Goal: Task Accomplishment & Management: Manage account settings

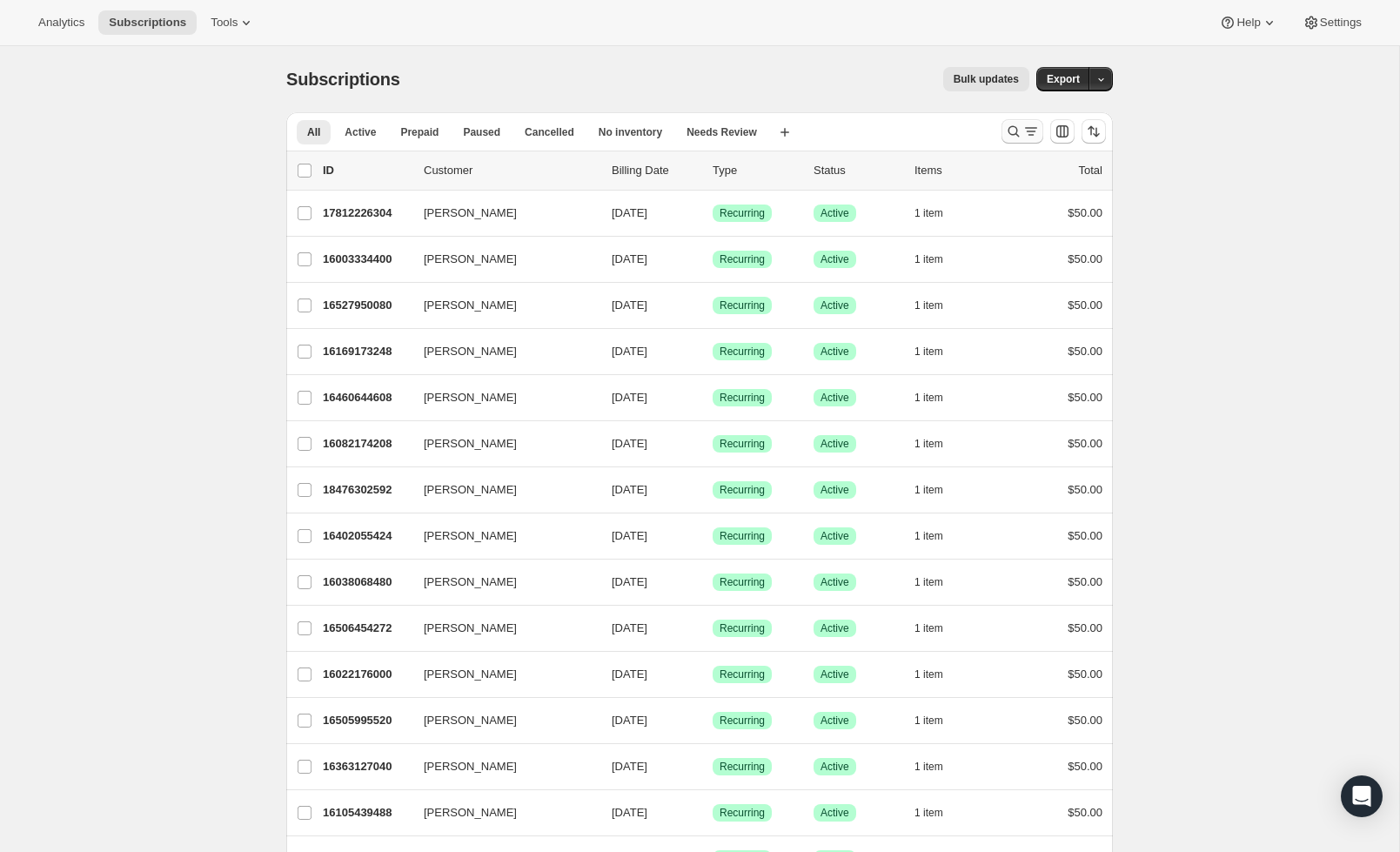
click at [1022, 129] on icon "Search and filter results" at bounding box center [1014, 131] width 18 height 18
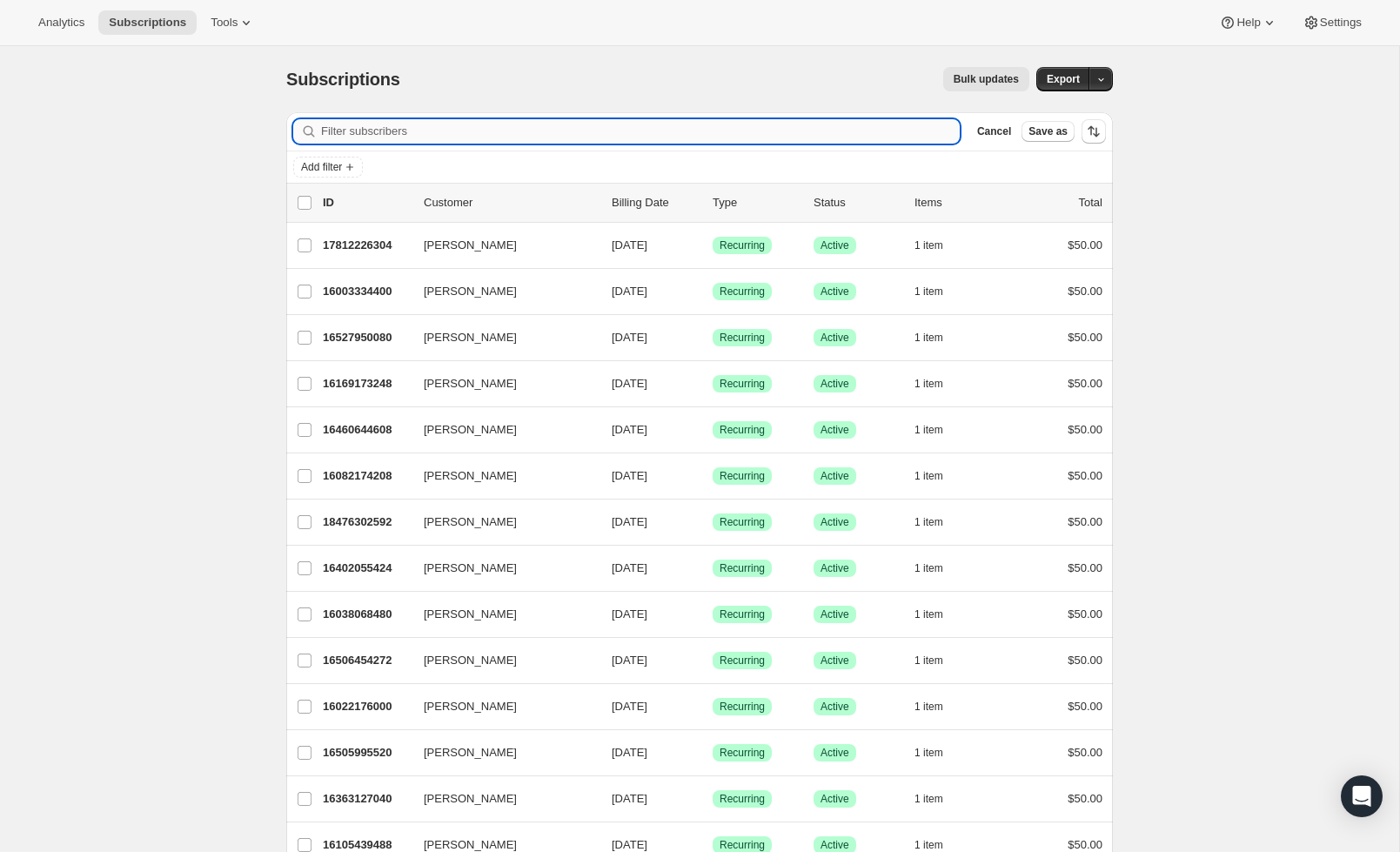
type input "b"
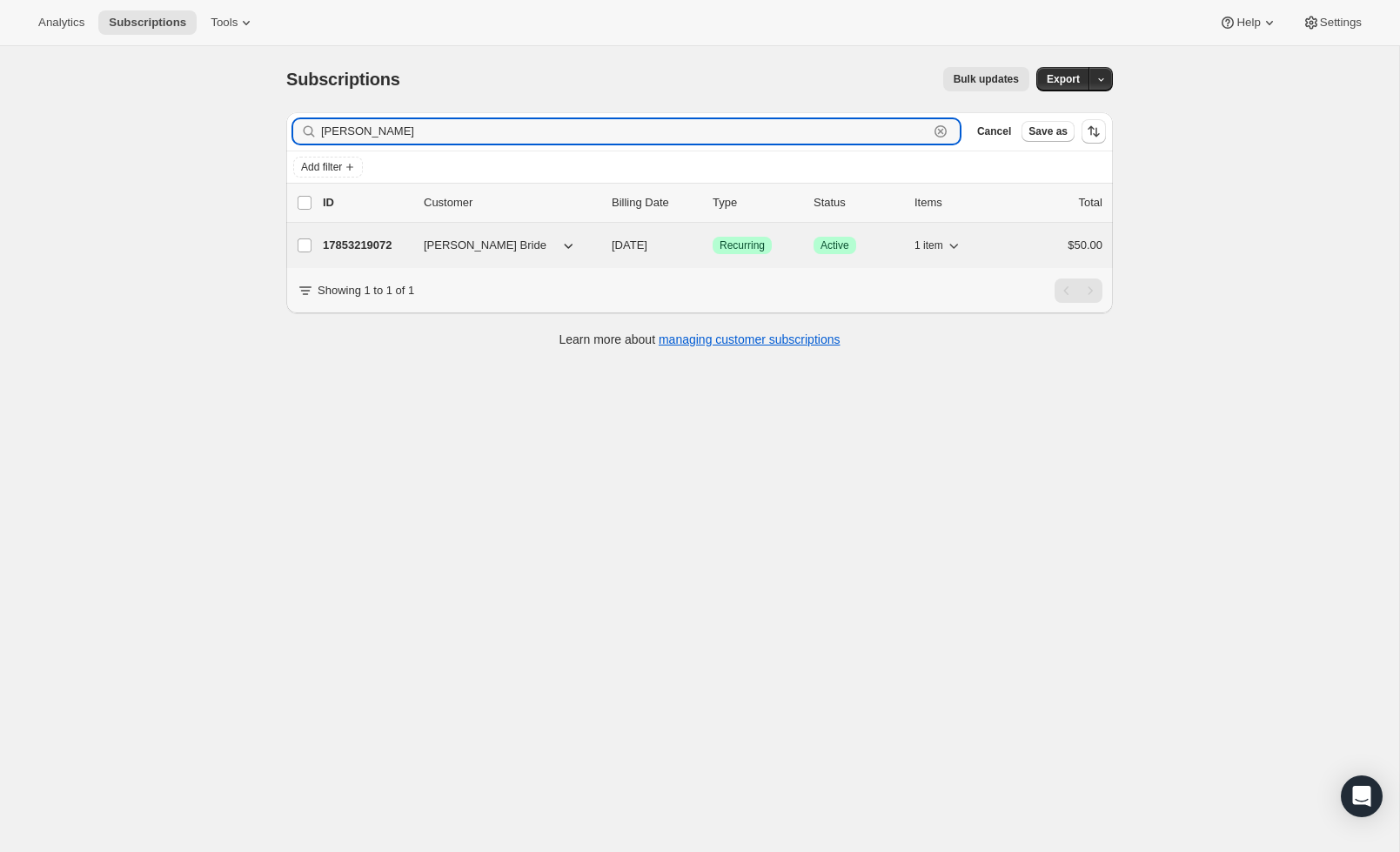
type input "[PERSON_NAME]"
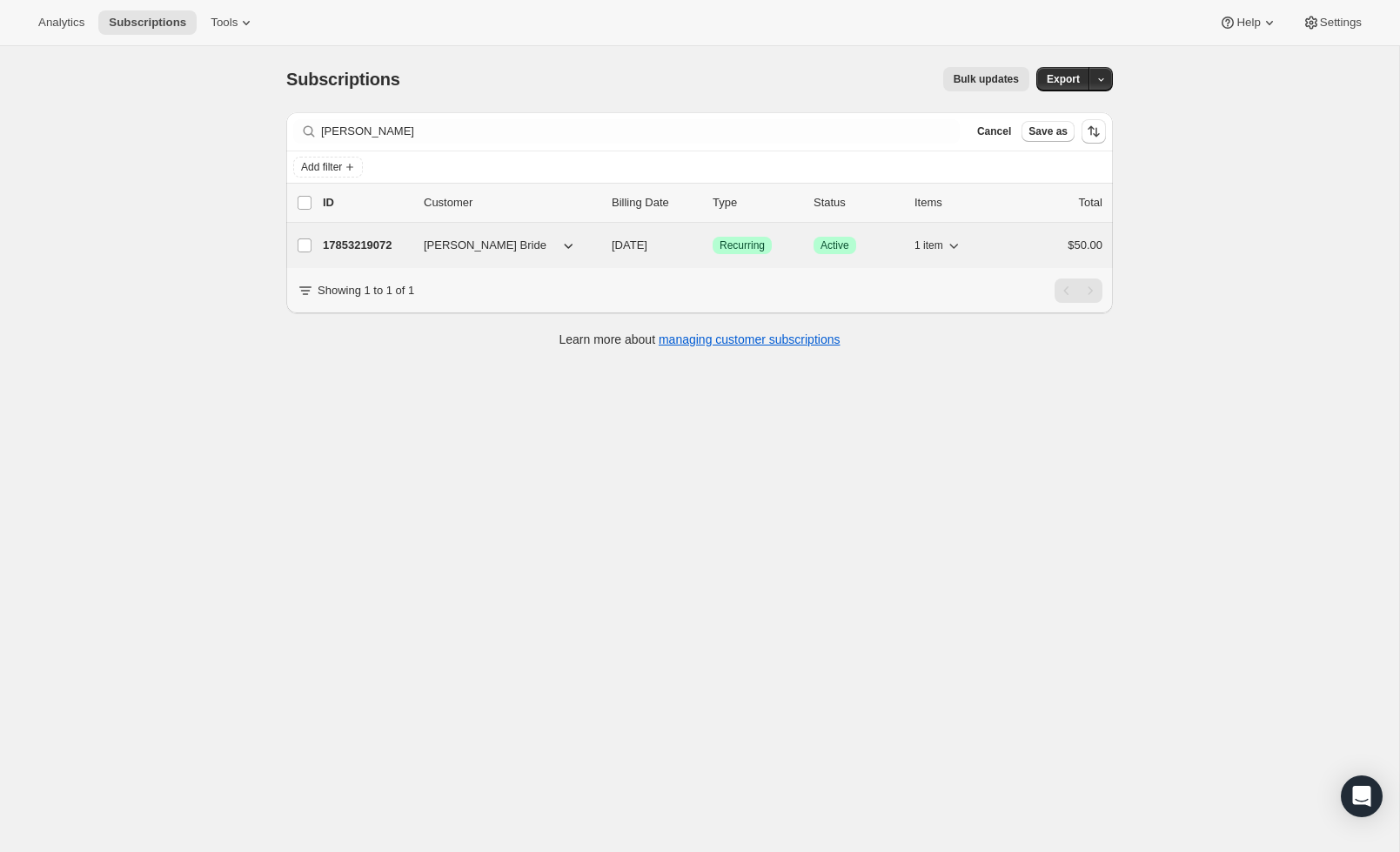
click at [404, 244] on p "17853219072" at bounding box center [367, 245] width 87 height 18
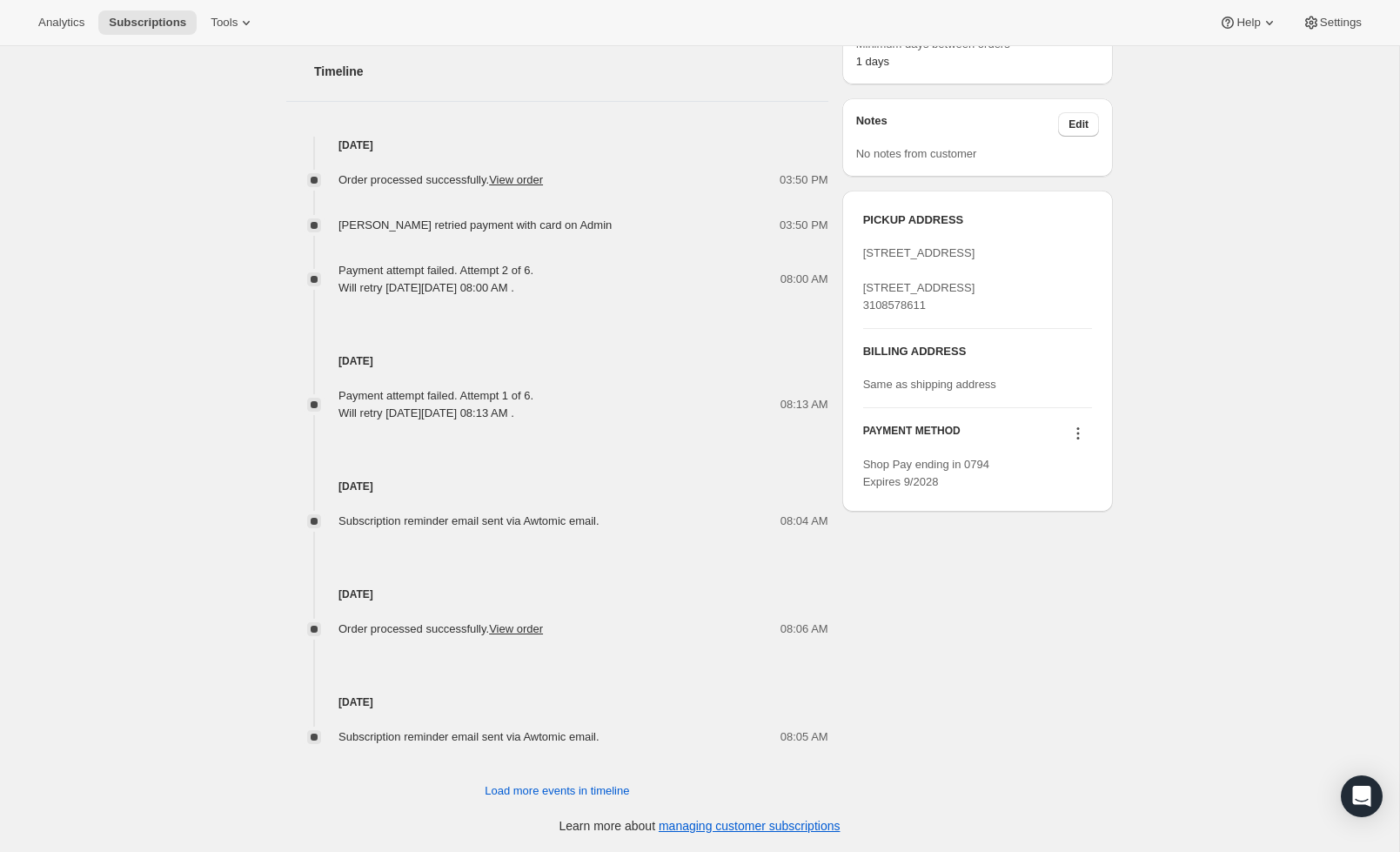
scroll to position [659, 0]
click at [1075, 442] on icon at bounding box center [1078, 434] width 18 height 18
click at [1074, 567] on span "Add credit card" at bounding box center [1050, 562] width 76 height 13
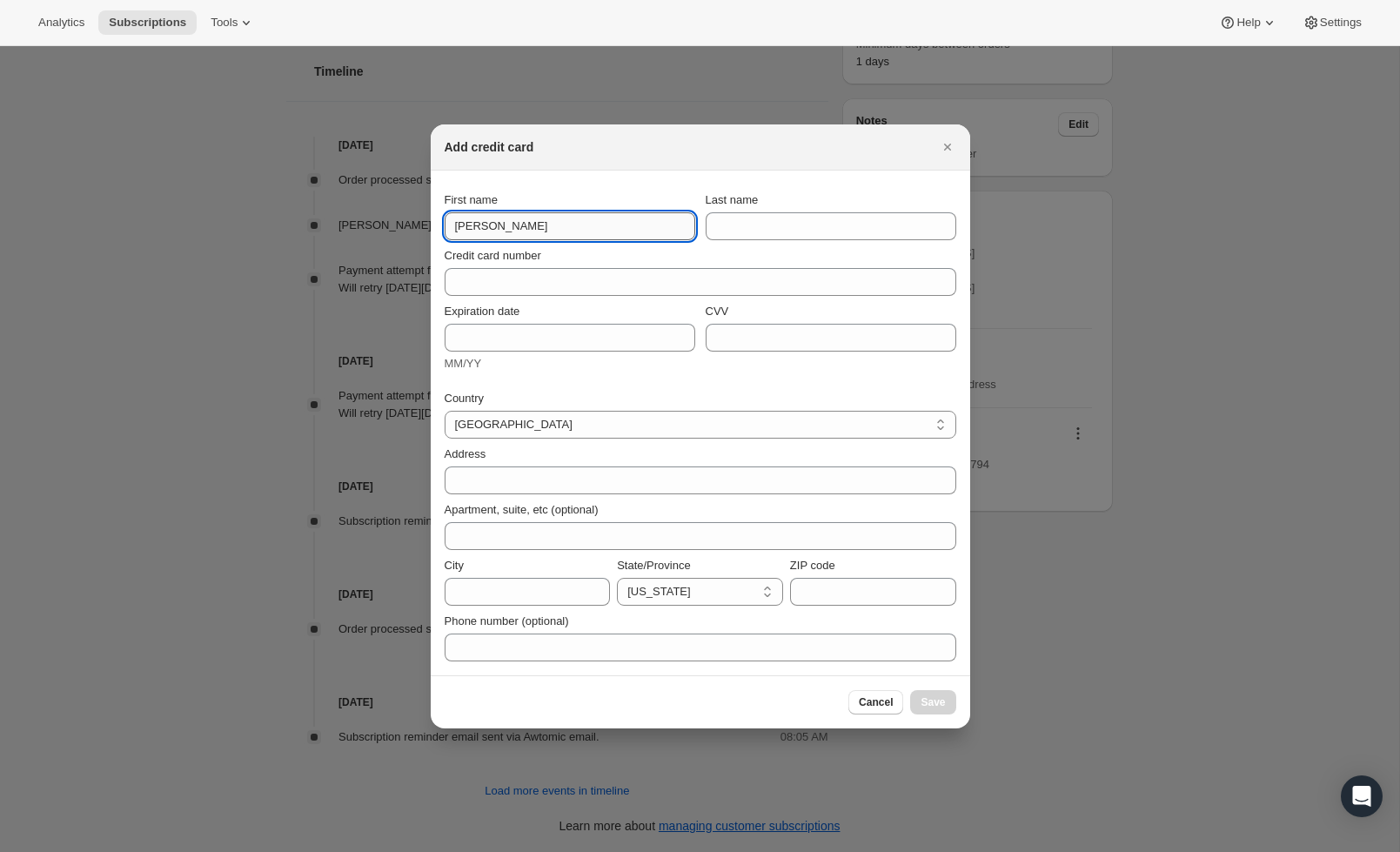
type input "[PERSON_NAME]"
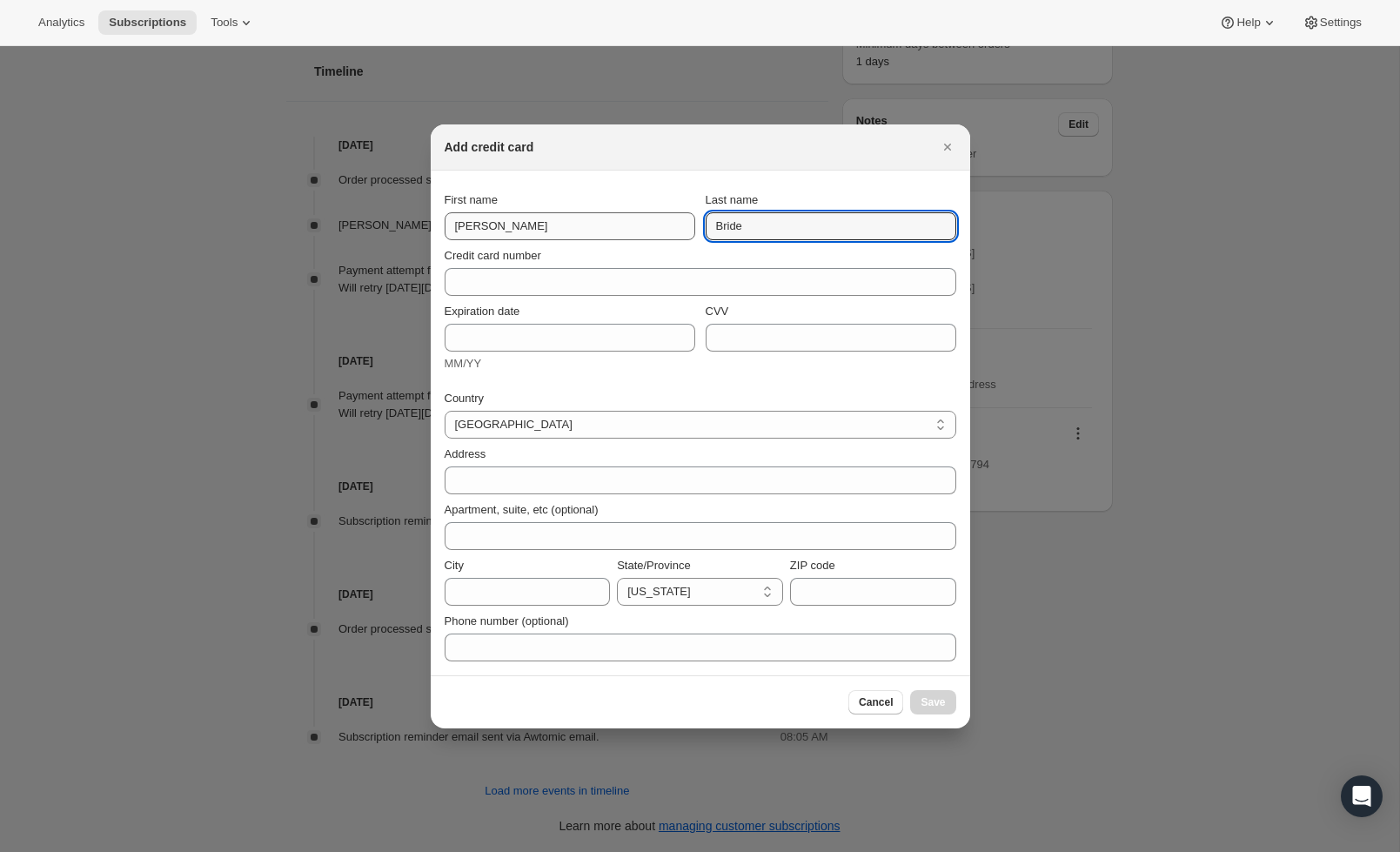
type input "Bride"
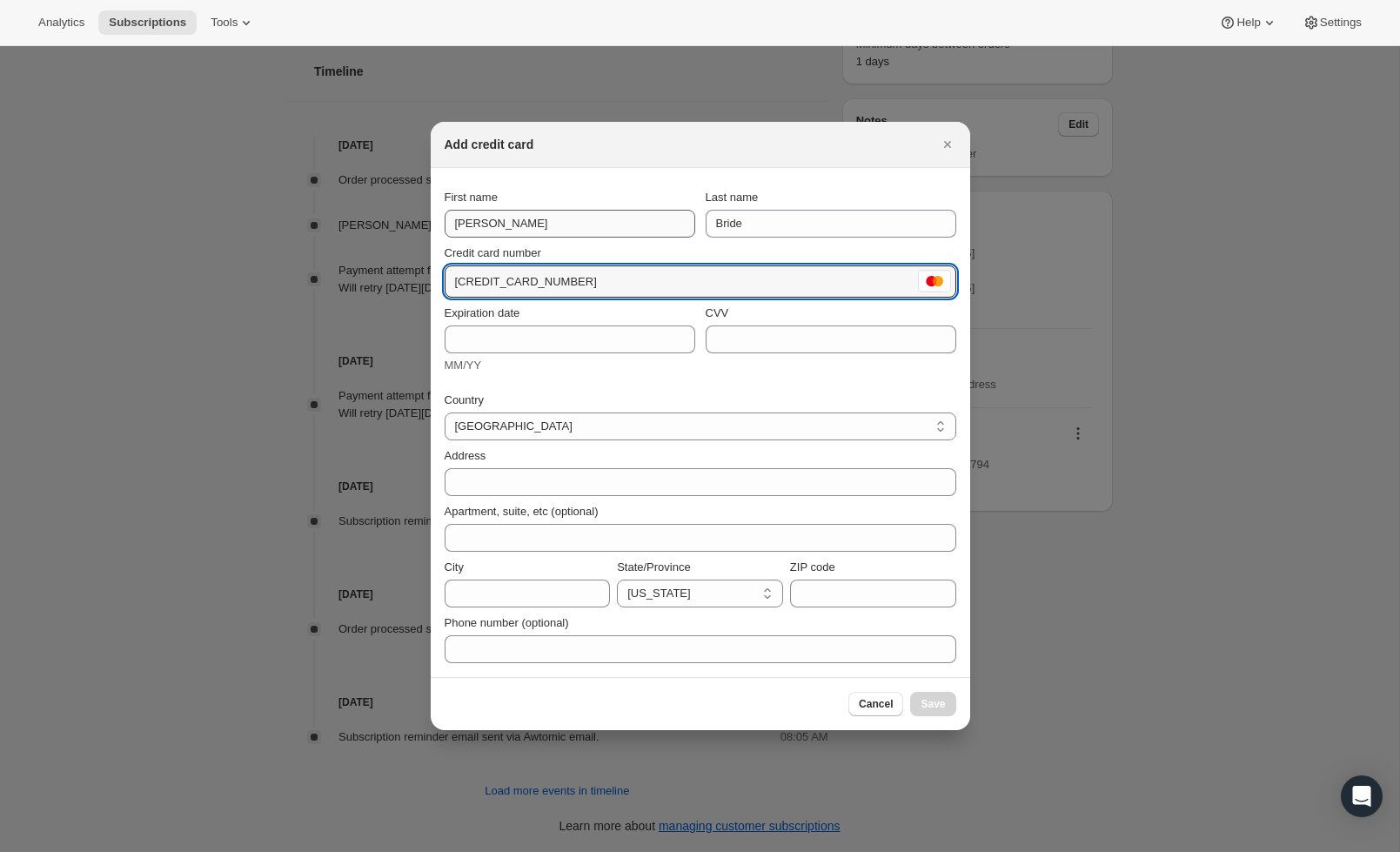
type input "[CREDIT_CARD_NUMBER]"
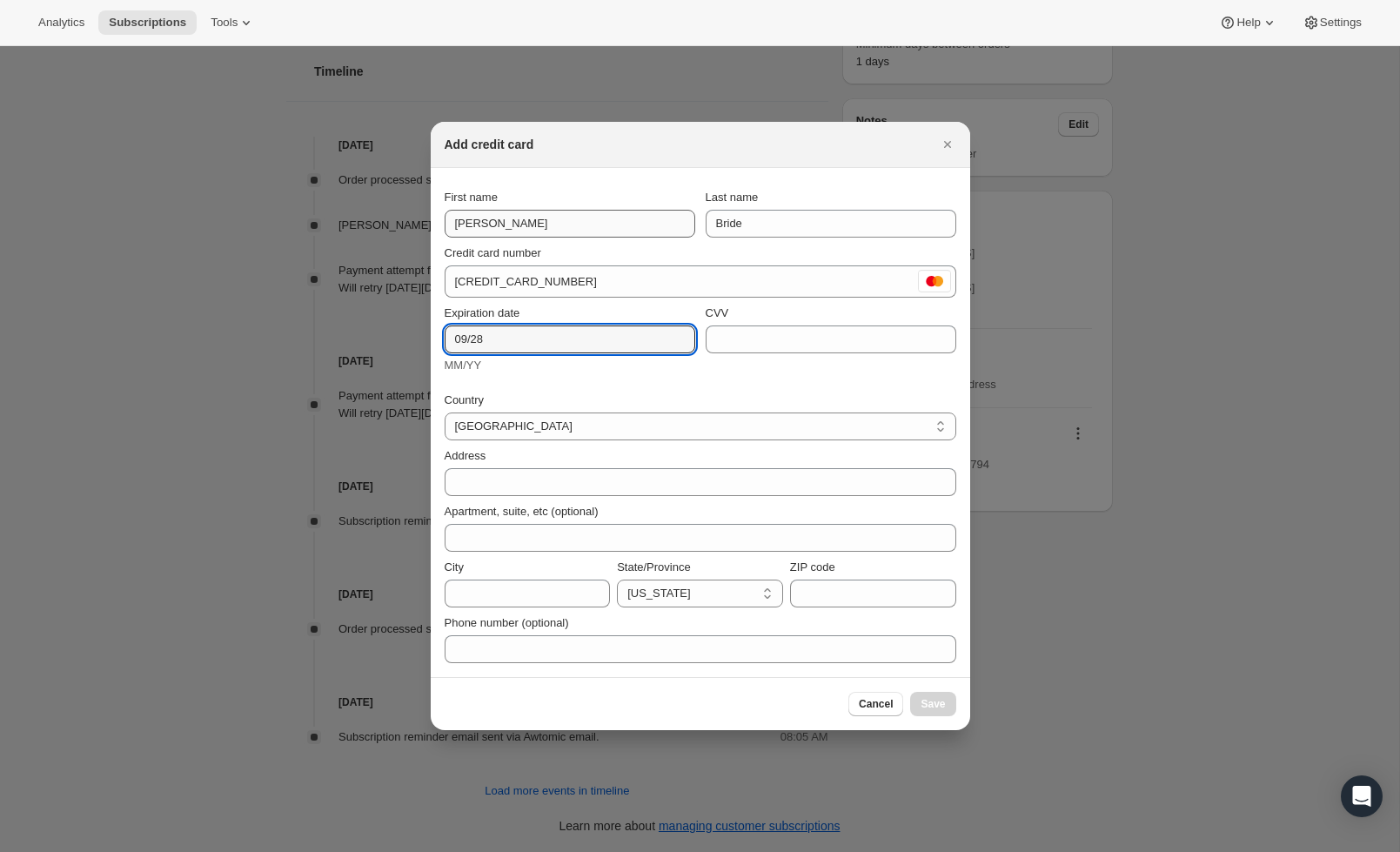
type input "09/28"
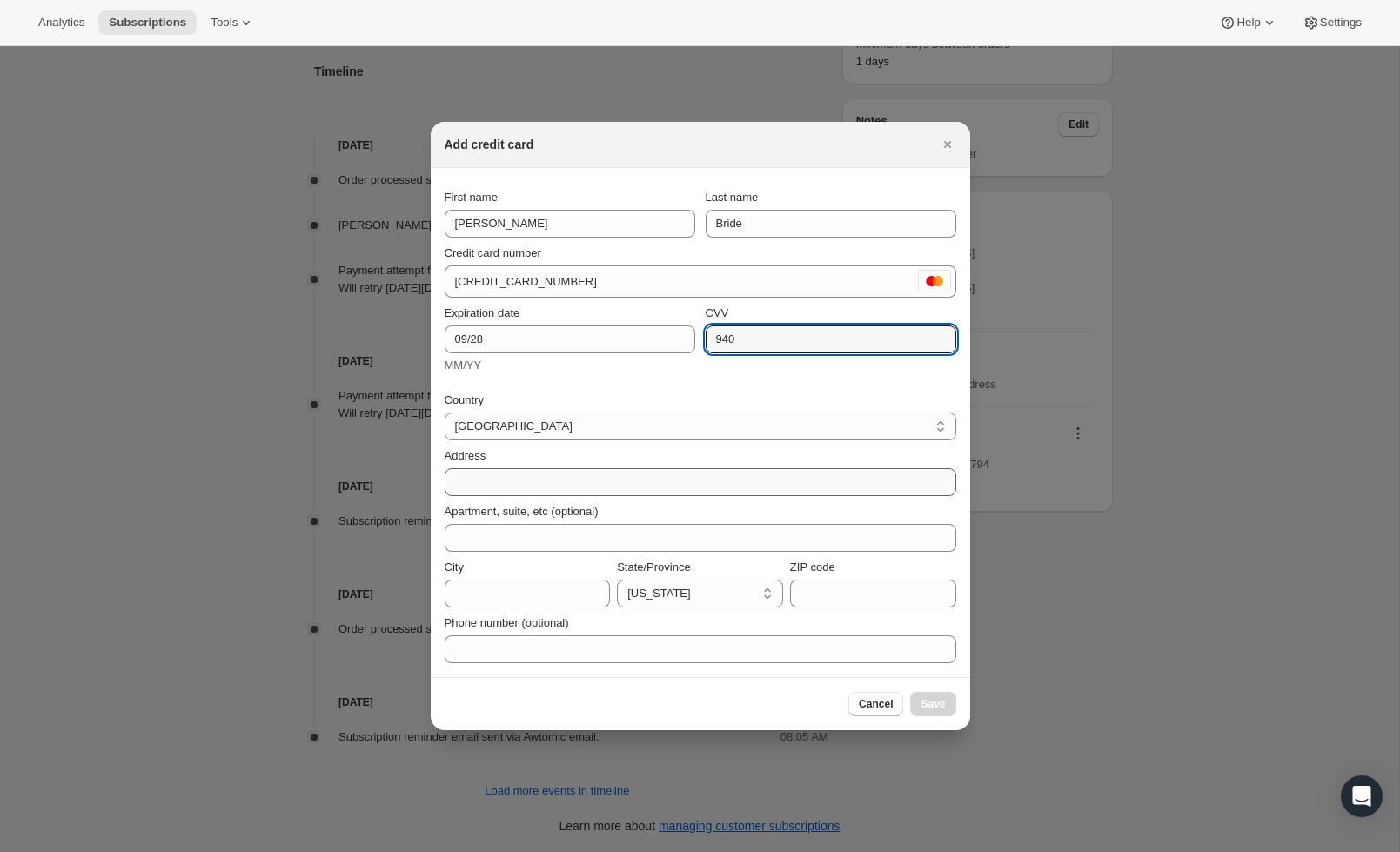
type input "940"
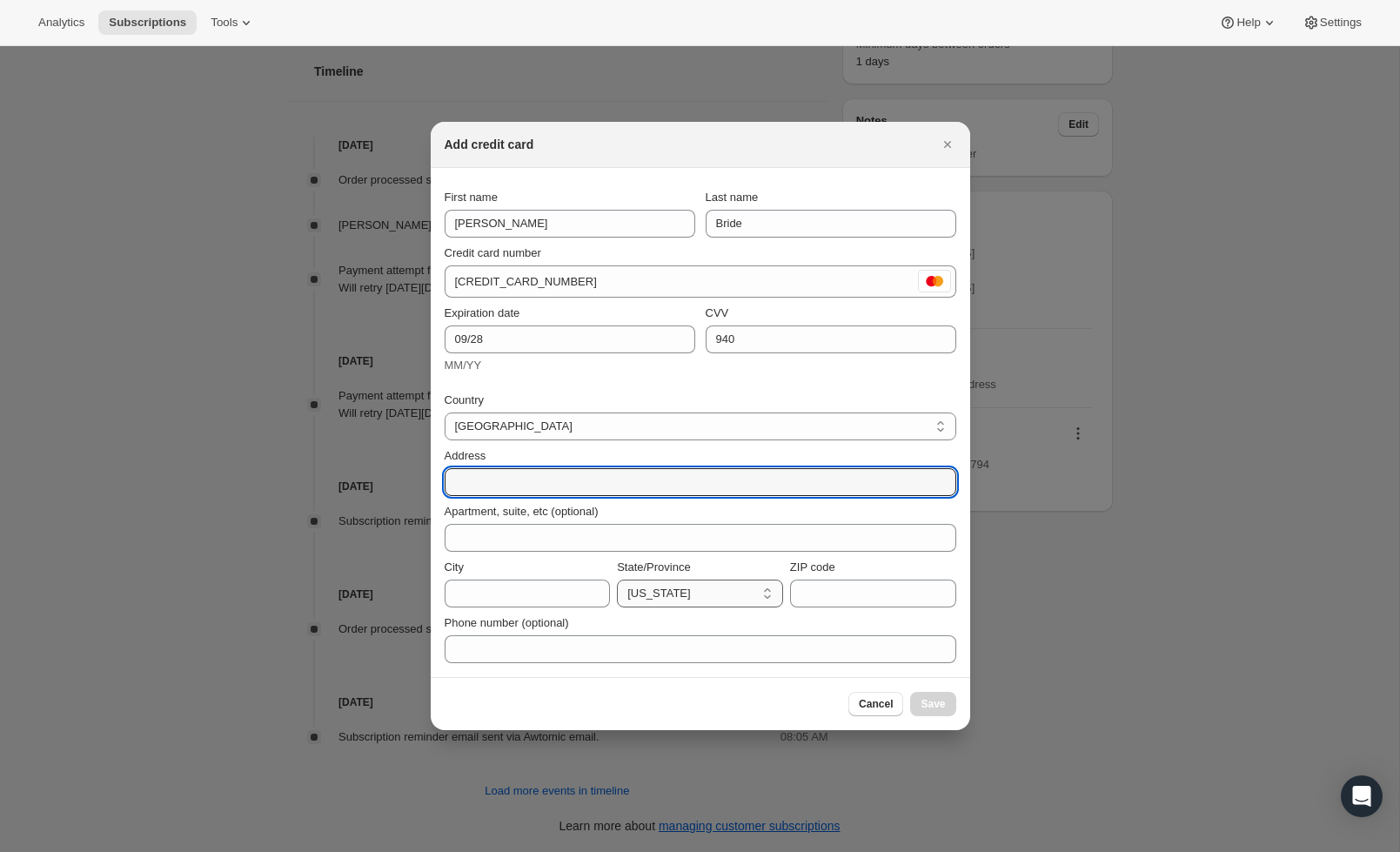
click at [695, 609] on div "Country [GEOGRAPHIC_DATA] [GEOGRAPHIC_DATA] Address Apartment, suite, etc (opti…" at bounding box center [700, 522] width 512 height 282
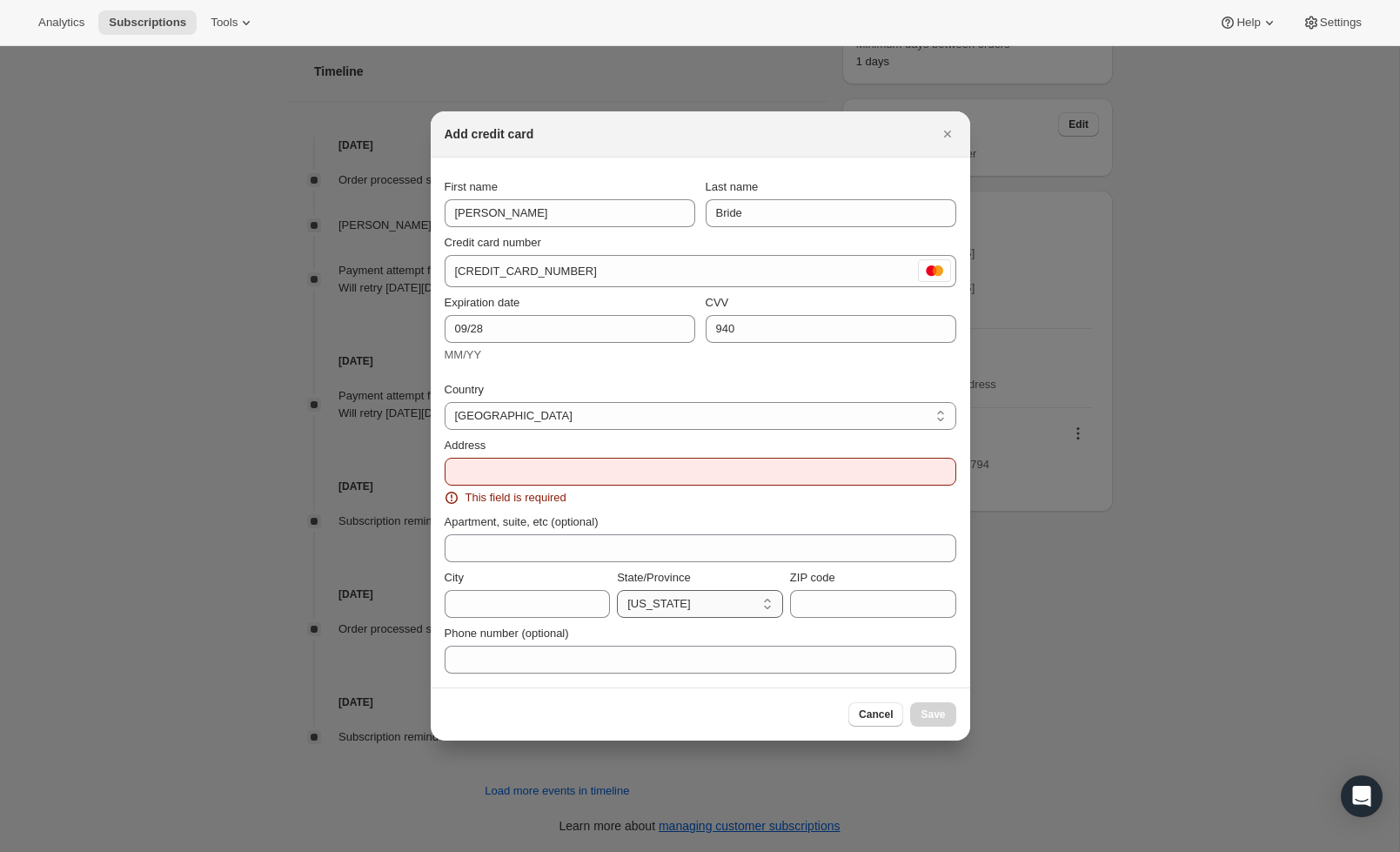
select select "CA"
click at [572, 491] on div "This field is required" at bounding box center [700, 498] width 512 height 18
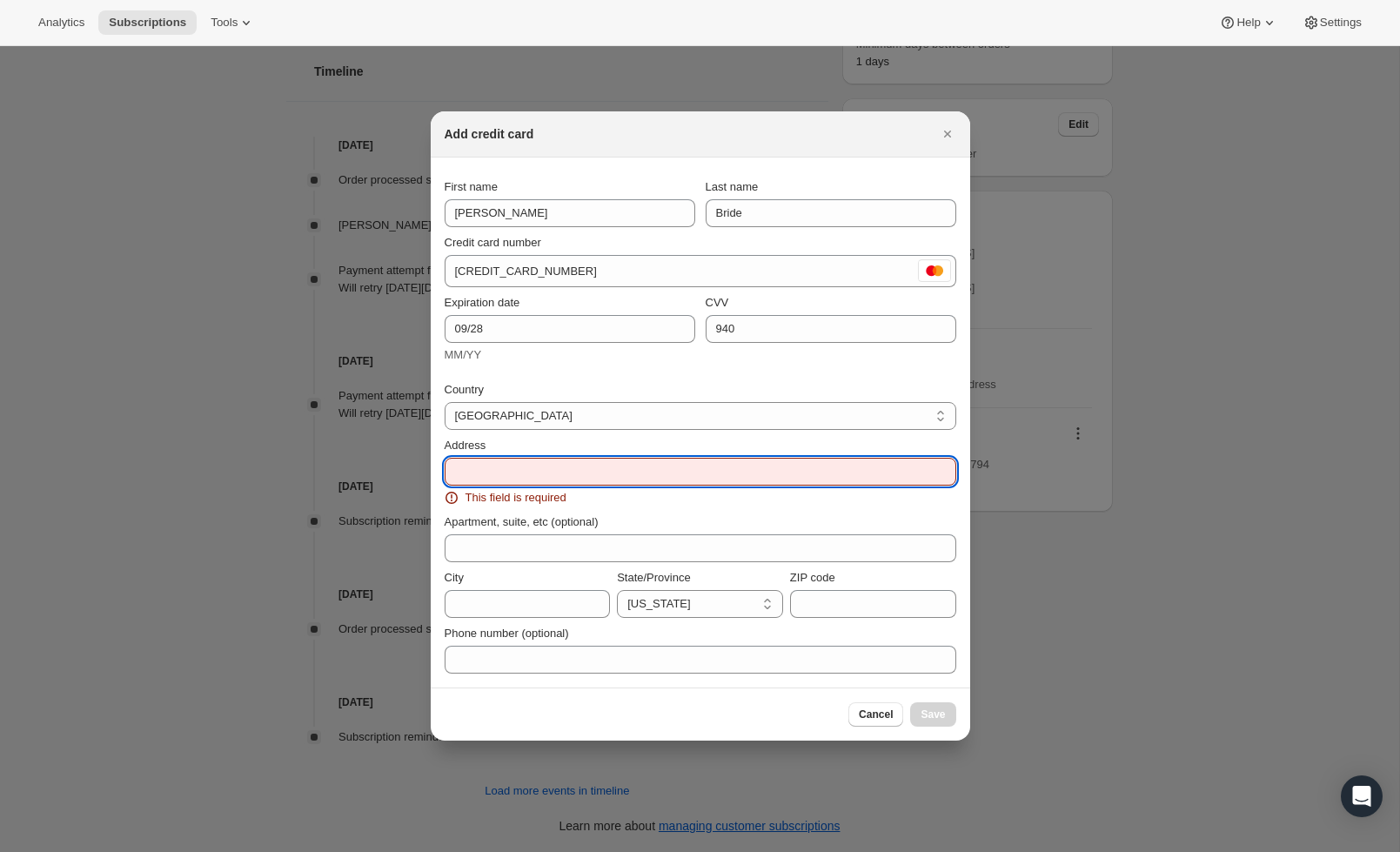
click at [549, 481] on input "Address" at bounding box center [700, 471] width 512 height 28
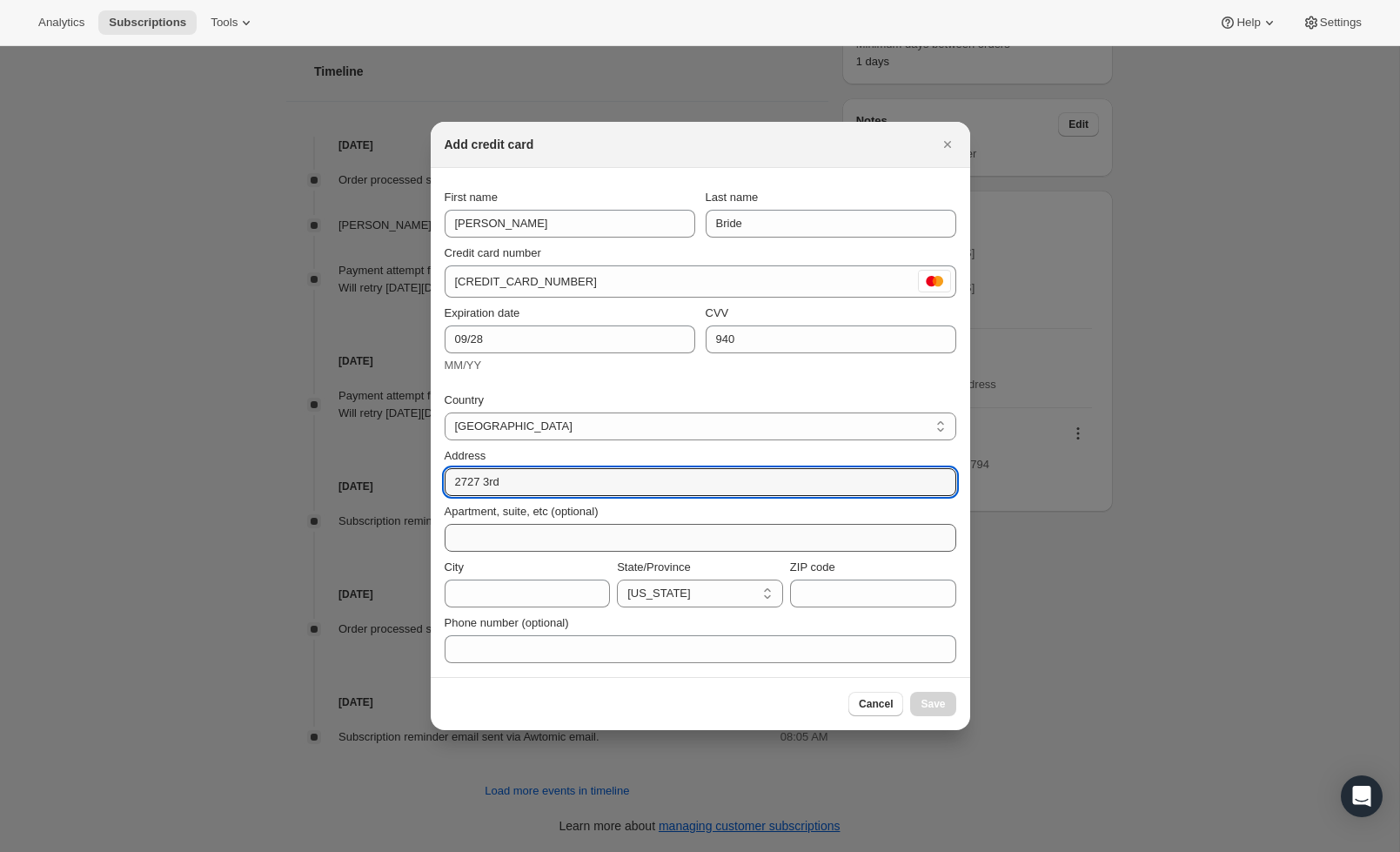
type input "2727 3rd"
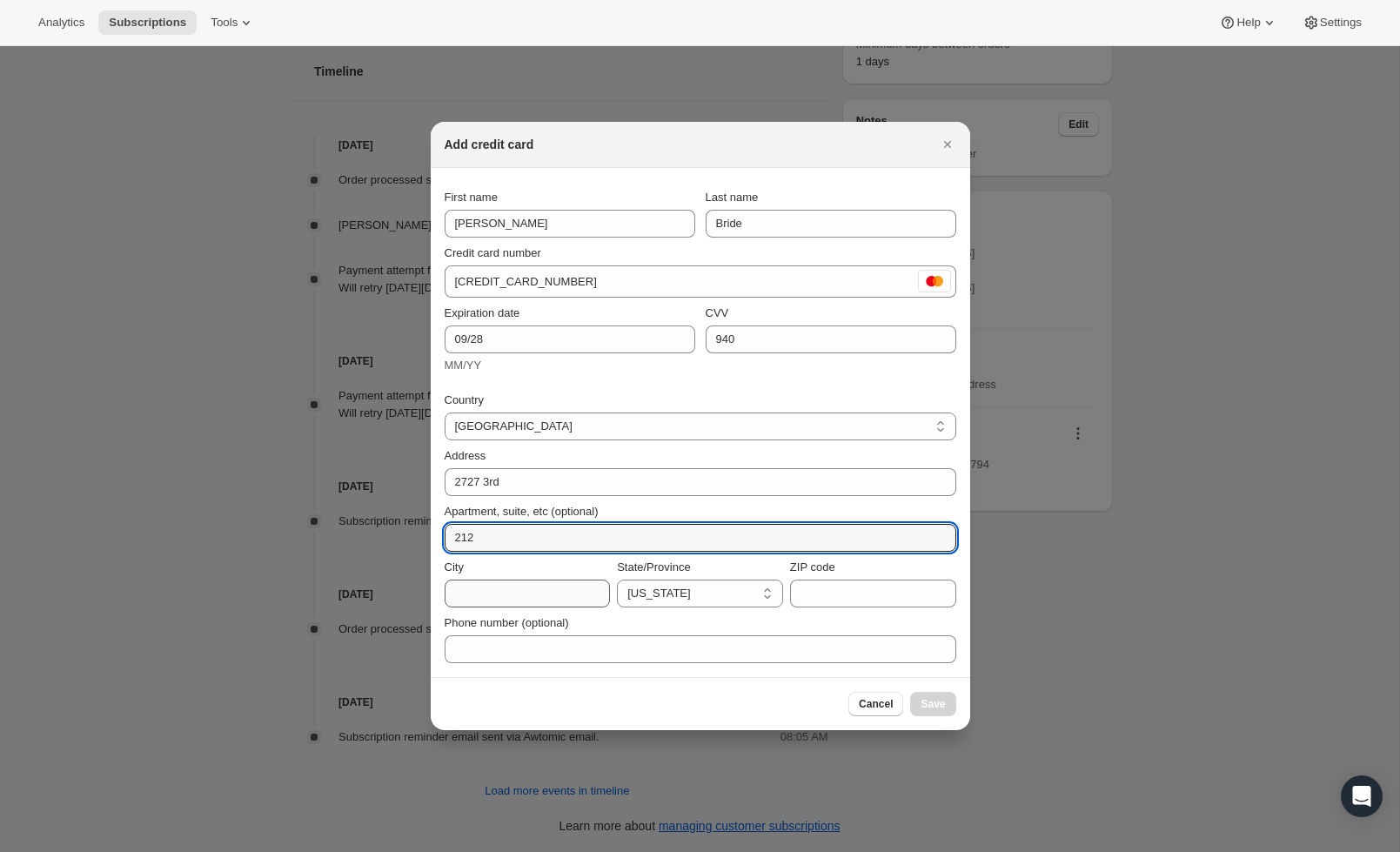
type input "212"
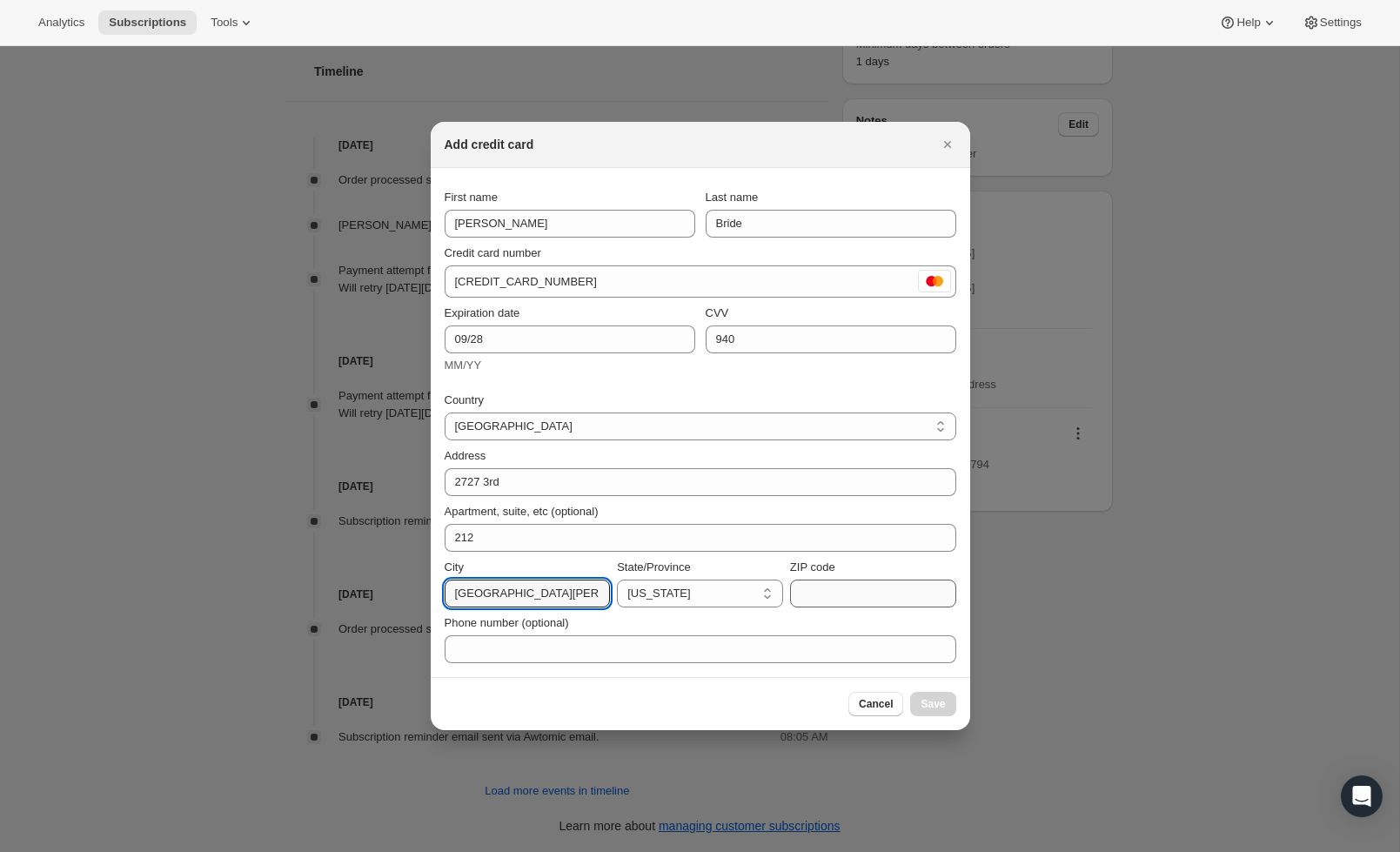
type input "[GEOGRAPHIC_DATA][PERSON_NAME]"
type input "90405"
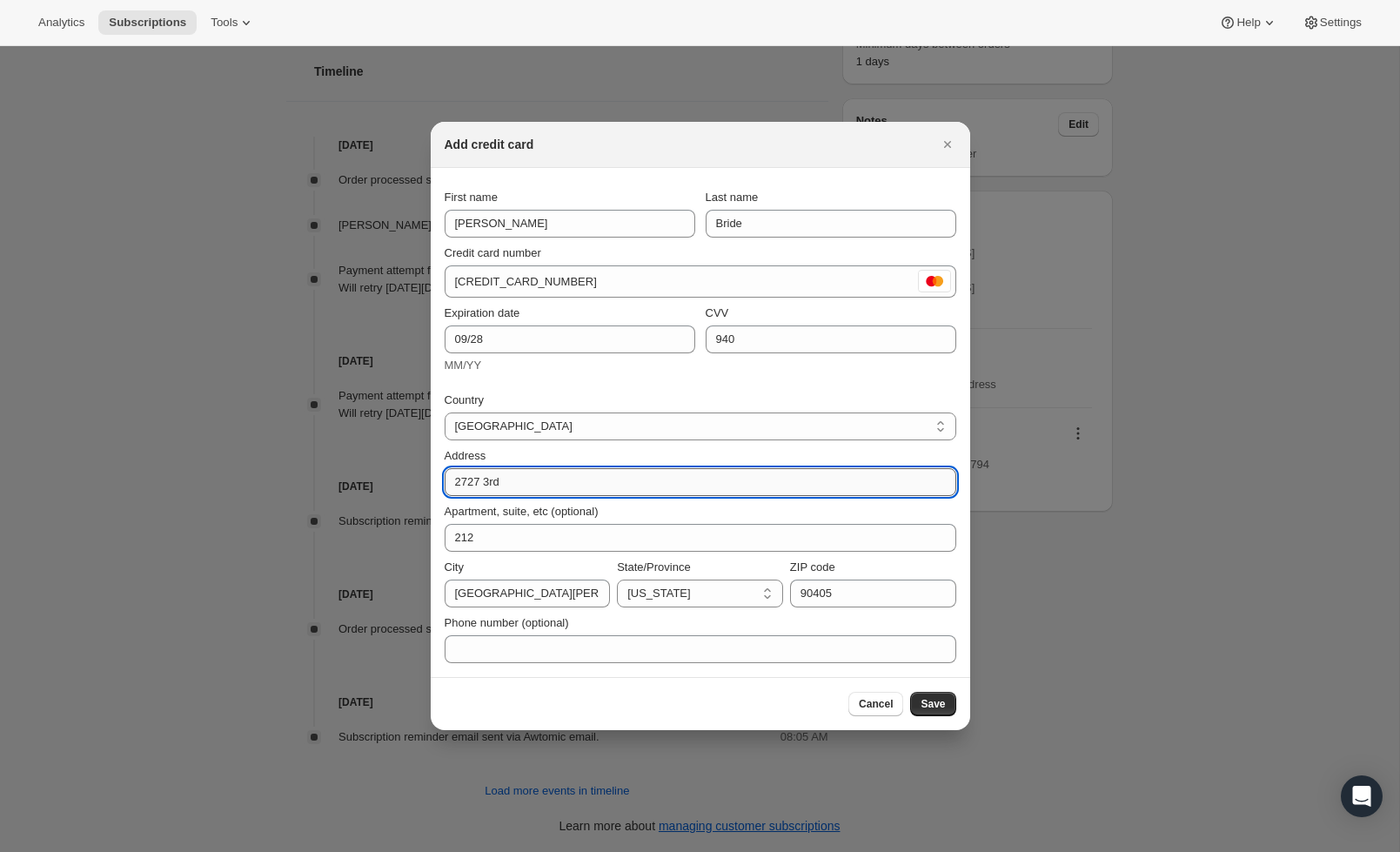
click at [547, 483] on input "2727 3rd" at bounding box center [700, 482] width 512 height 28
type input "[STREET_ADDRESS]"
click at [950, 710] on button "Save" at bounding box center [933, 704] width 45 height 25
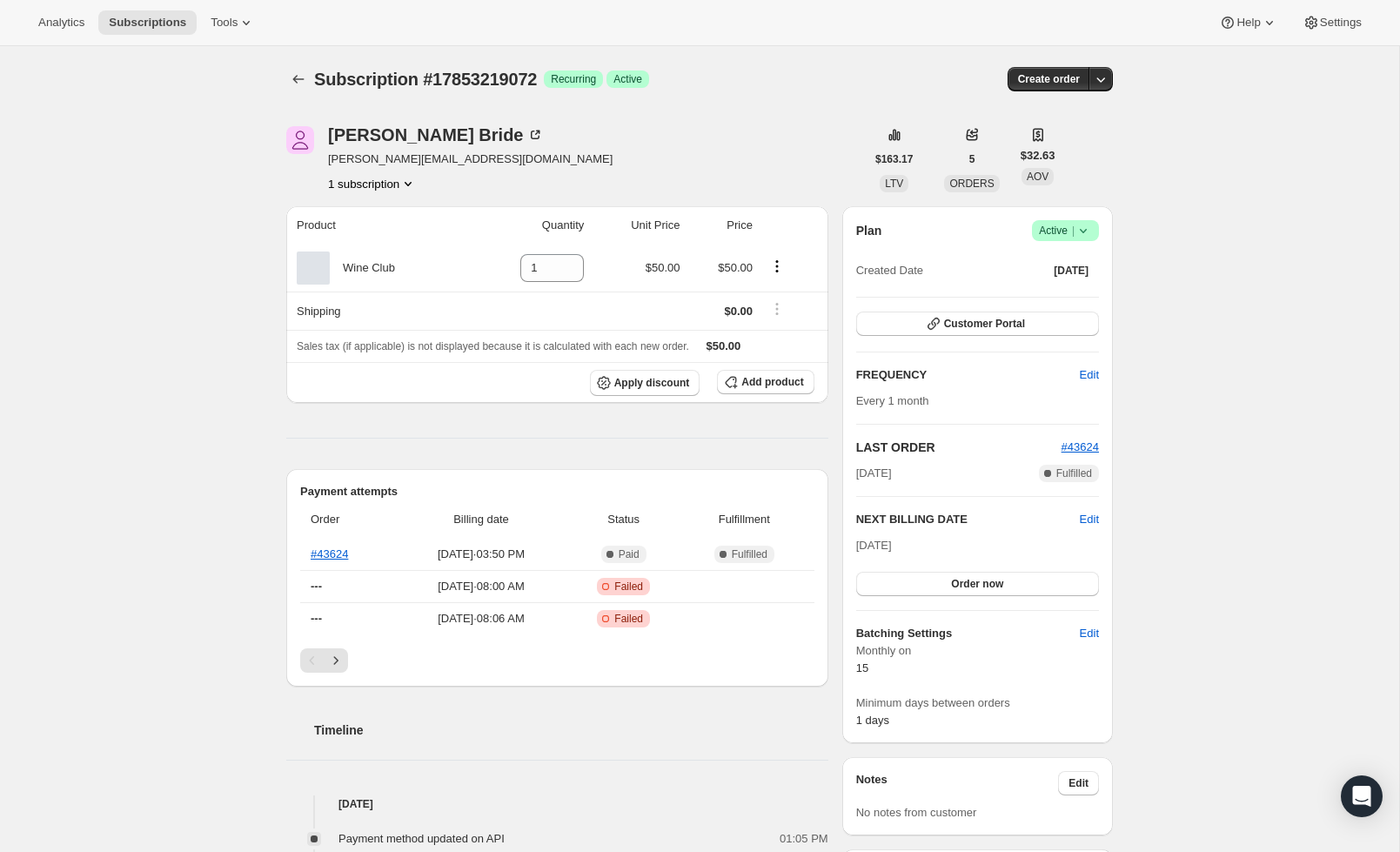
scroll to position [0, 0]
